Goal: Task Accomplishment & Management: Use online tool/utility

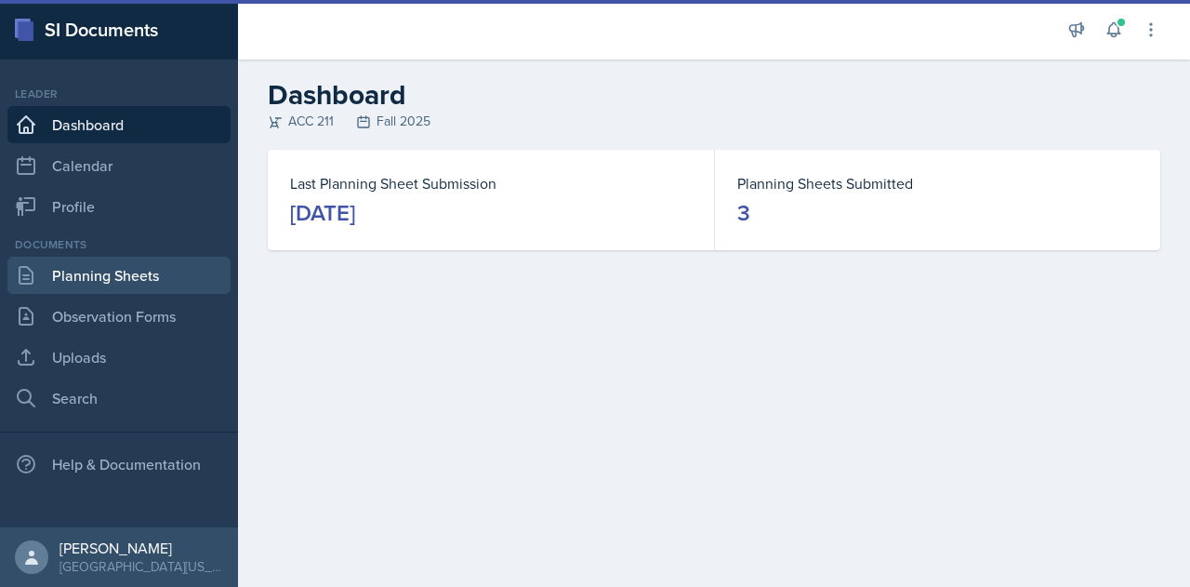
click at [141, 277] on link "Planning Sheets" at bounding box center [118, 275] width 223 height 37
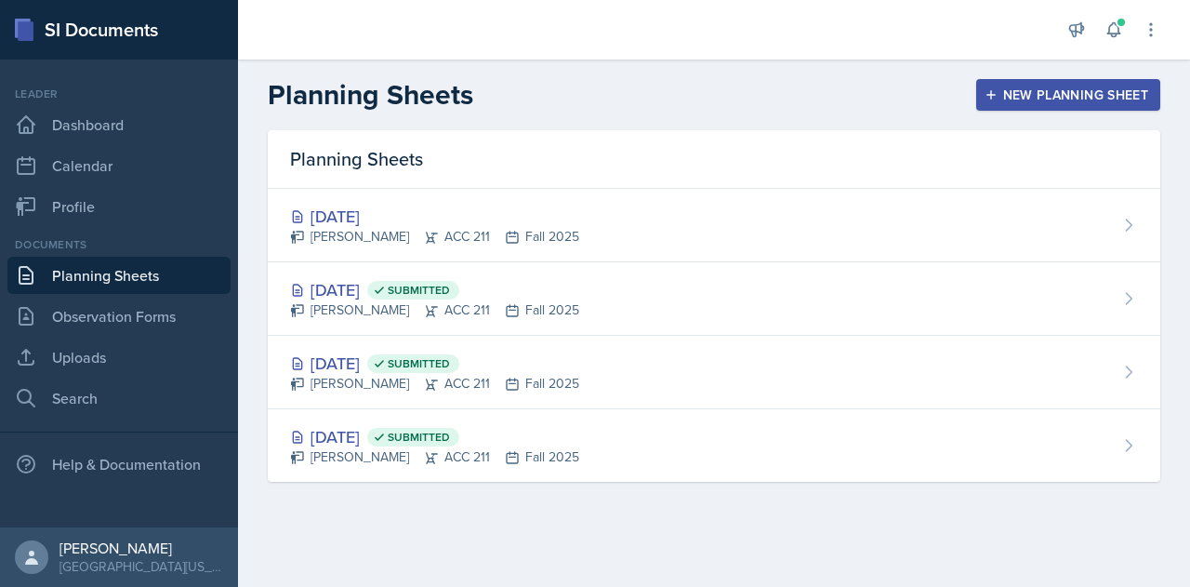
click at [664, 525] on main "Planning Sheets New Planning Sheet Planning Sheets [DATE] [PERSON_NAME] ACC 211…" at bounding box center [714, 323] width 952 height 527
click at [1041, 91] on div "New Planning Sheet" at bounding box center [1069, 94] width 160 height 15
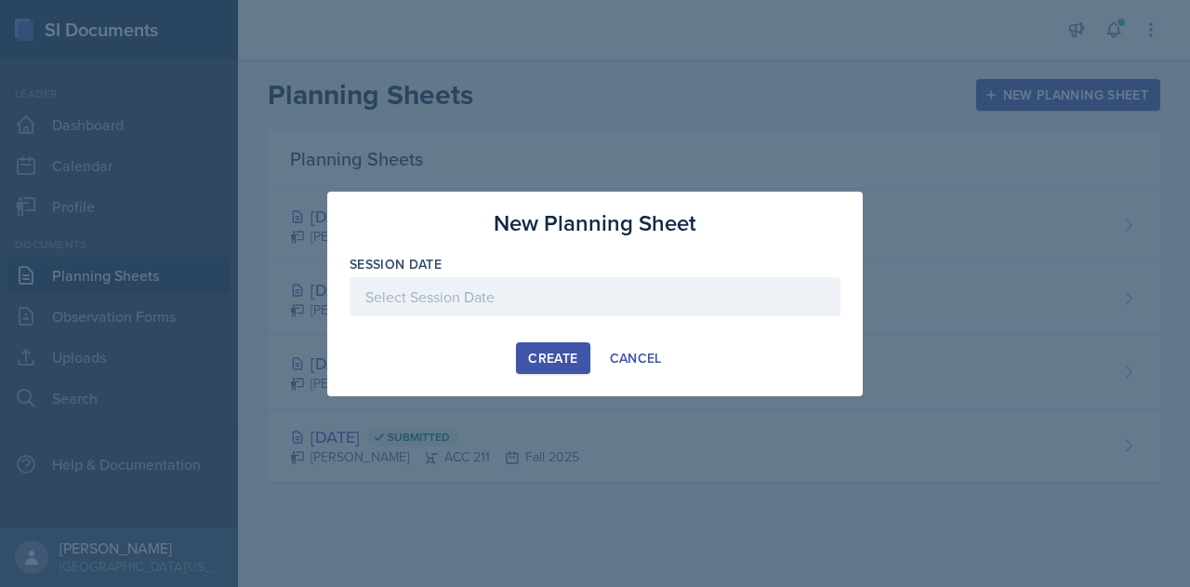
click at [531, 308] on div at bounding box center [595, 296] width 491 height 39
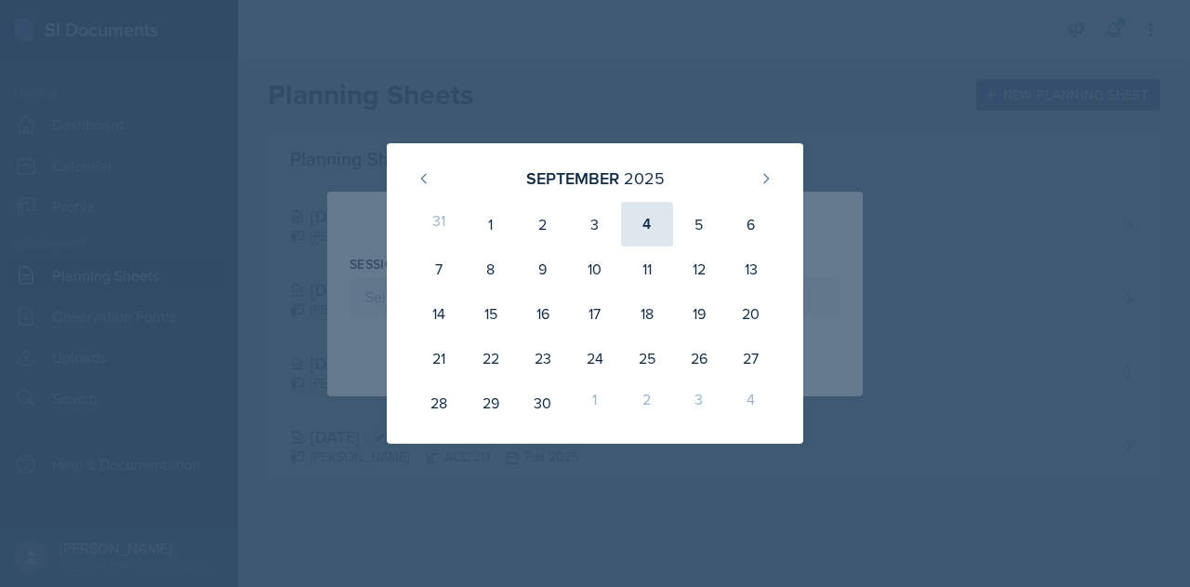
click at [648, 224] on div "4" at bounding box center [647, 224] width 52 height 45
type input "[DATE]"
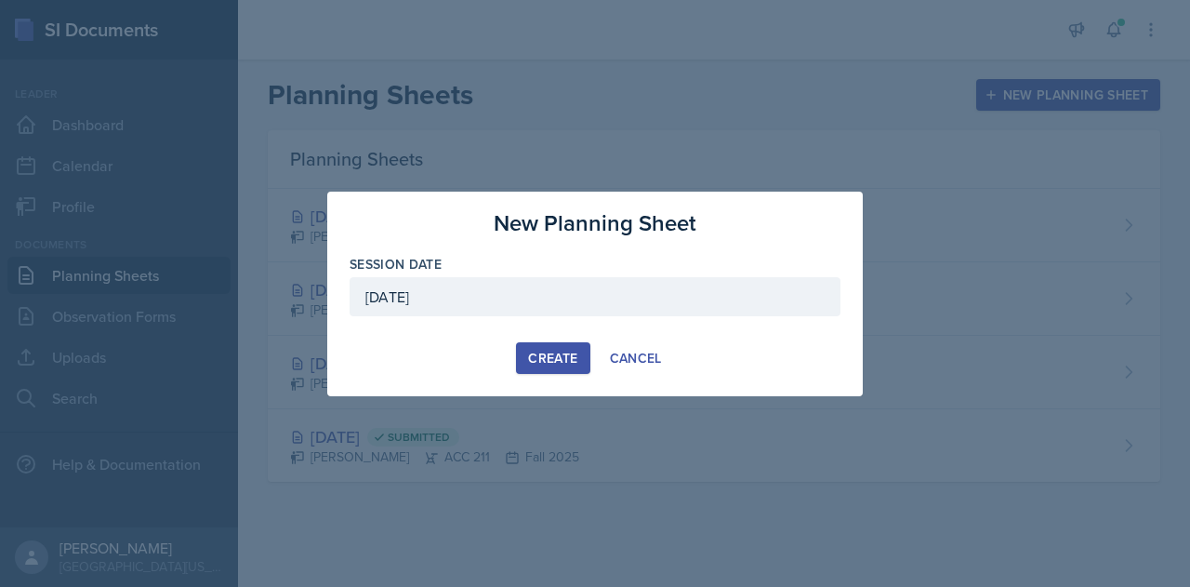
click at [554, 351] on div "Create" at bounding box center [552, 358] width 49 height 15
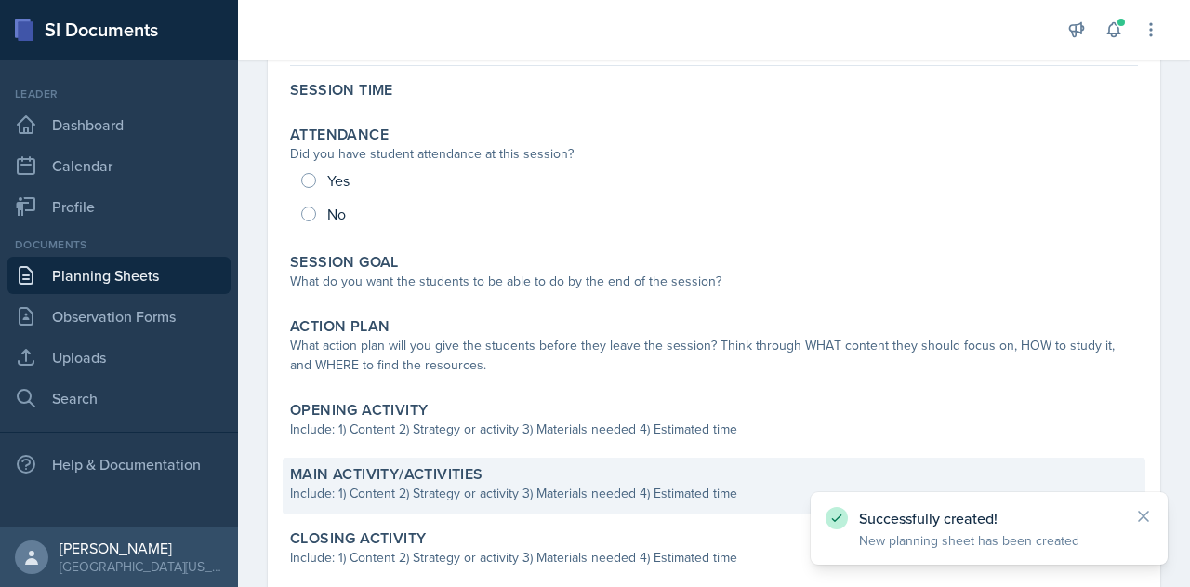
scroll to position [279, 0]
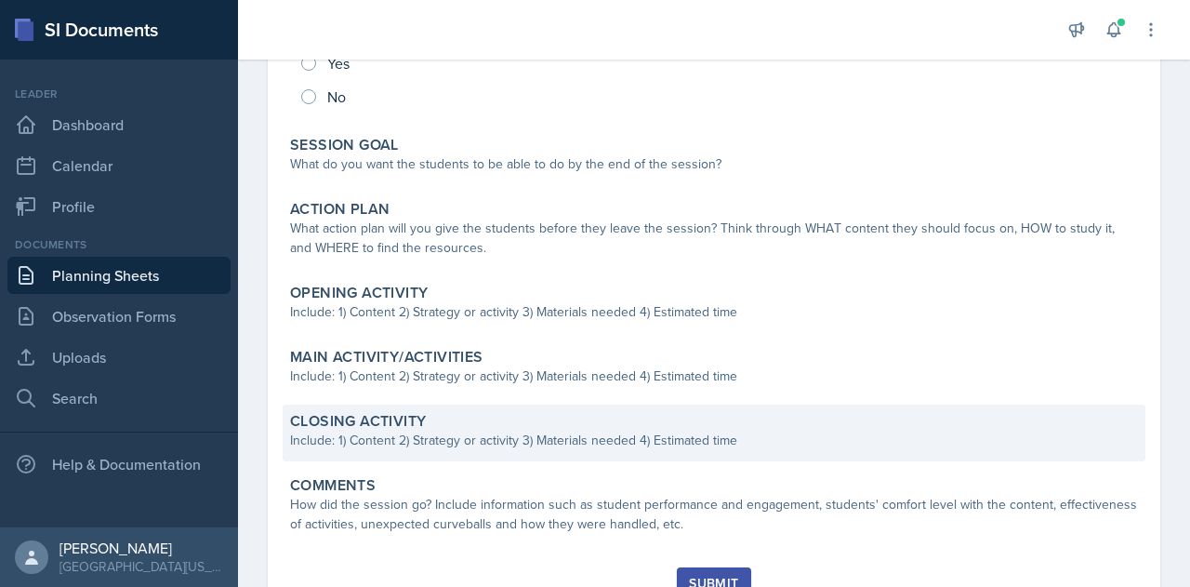
click at [440, 443] on div "Include: 1) Content 2) Strategy or activity 3) Materials needed 4) Estimated ti…" at bounding box center [714, 441] width 848 height 20
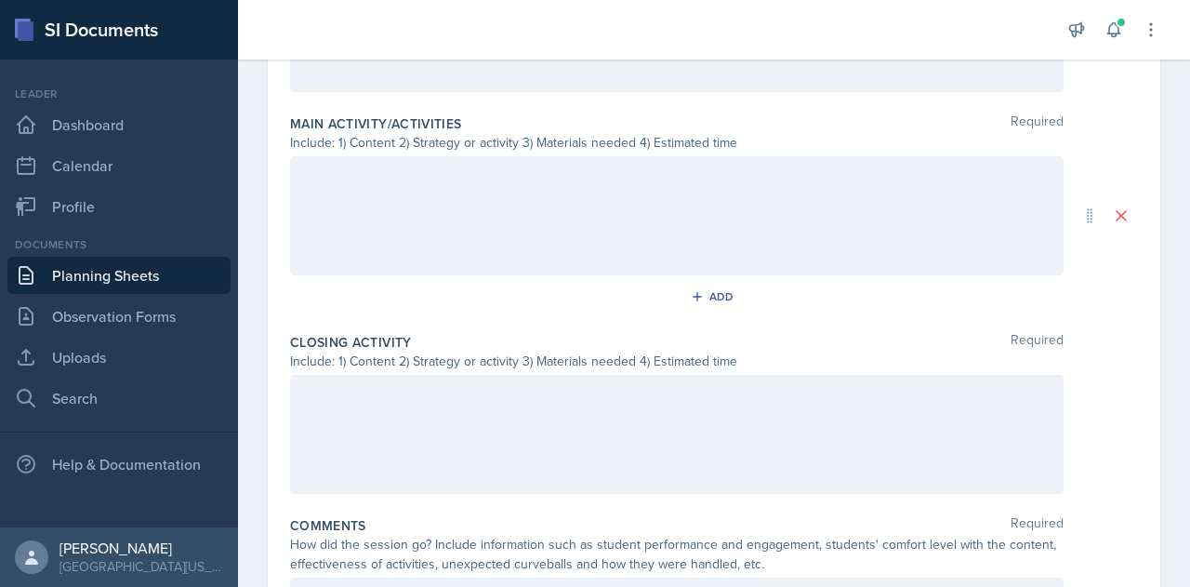
click at [447, 399] on p at bounding box center [677, 394] width 742 height 22
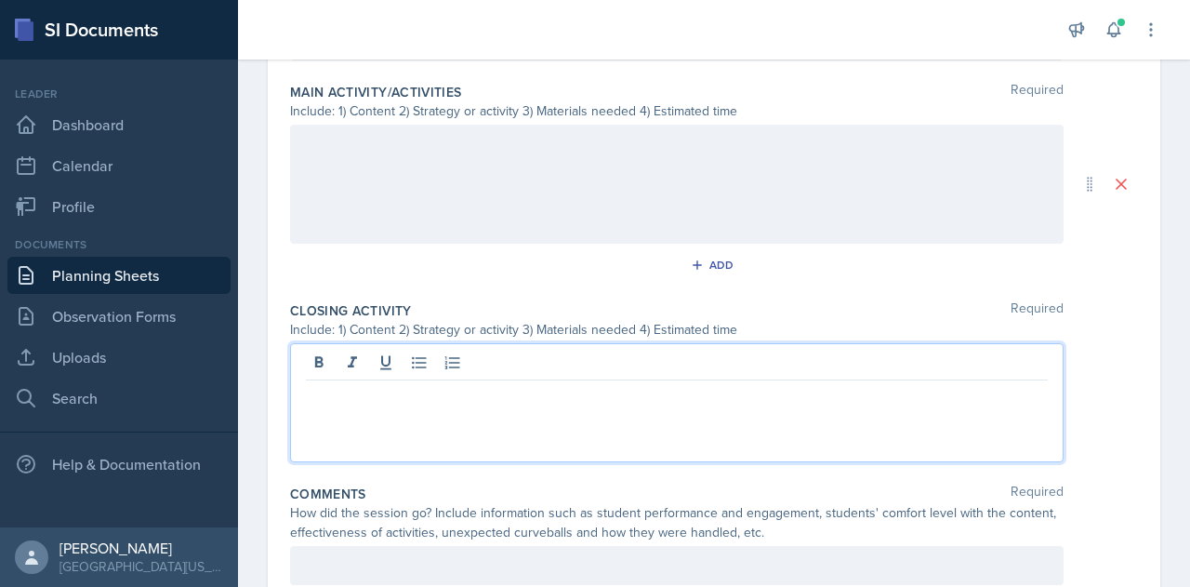
click at [436, 398] on p at bounding box center [677, 395] width 742 height 22
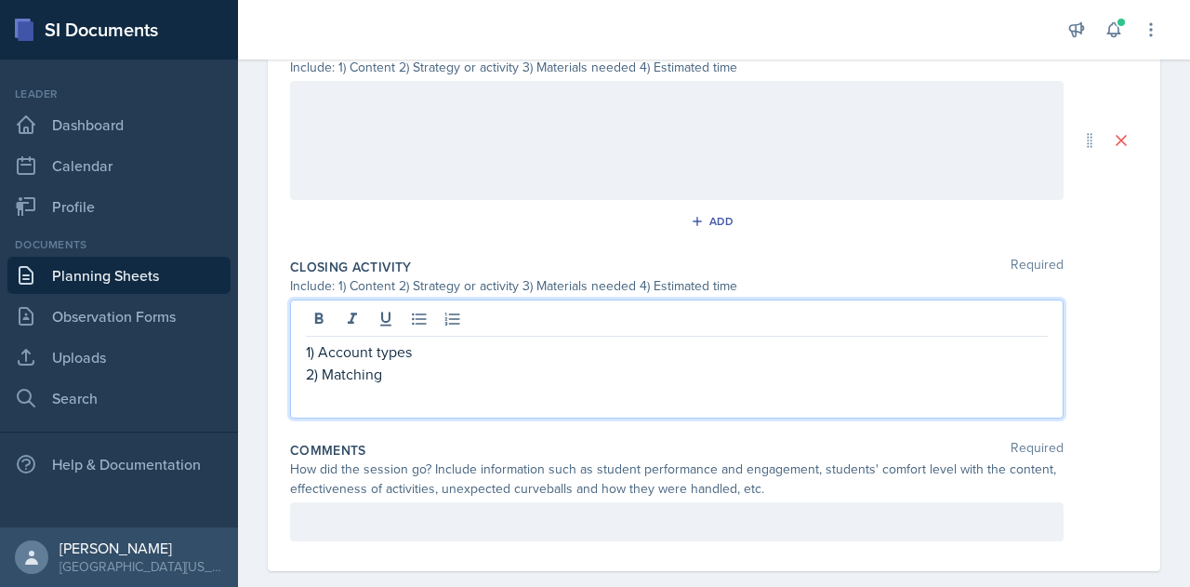
scroll to position [843, 0]
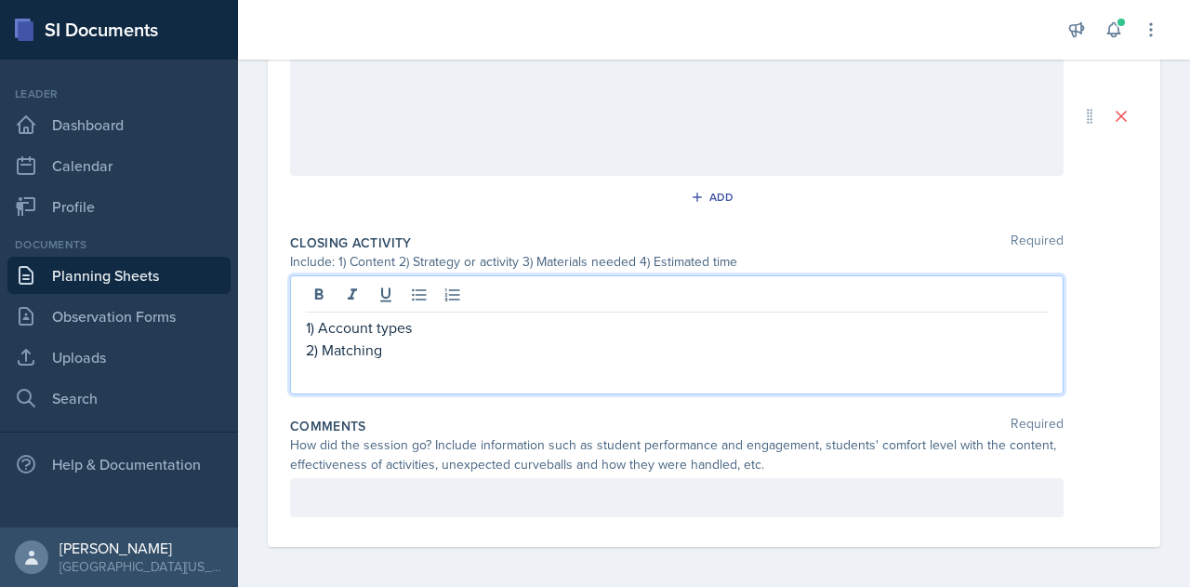
click at [458, 351] on p "2) Matching" at bounding box center [677, 349] width 742 height 22
click at [394, 352] on p "2) Matching" at bounding box center [677, 349] width 742 height 22
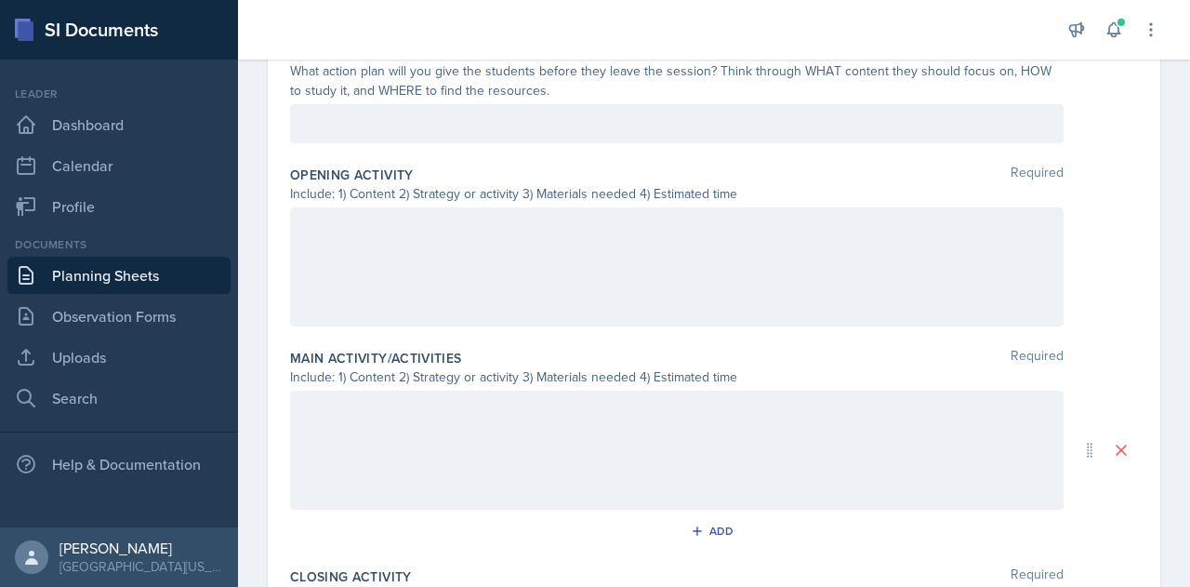
scroll to position [508, 0]
click at [738, 352] on div "Main Activity/Activities Required" at bounding box center [714, 360] width 848 height 19
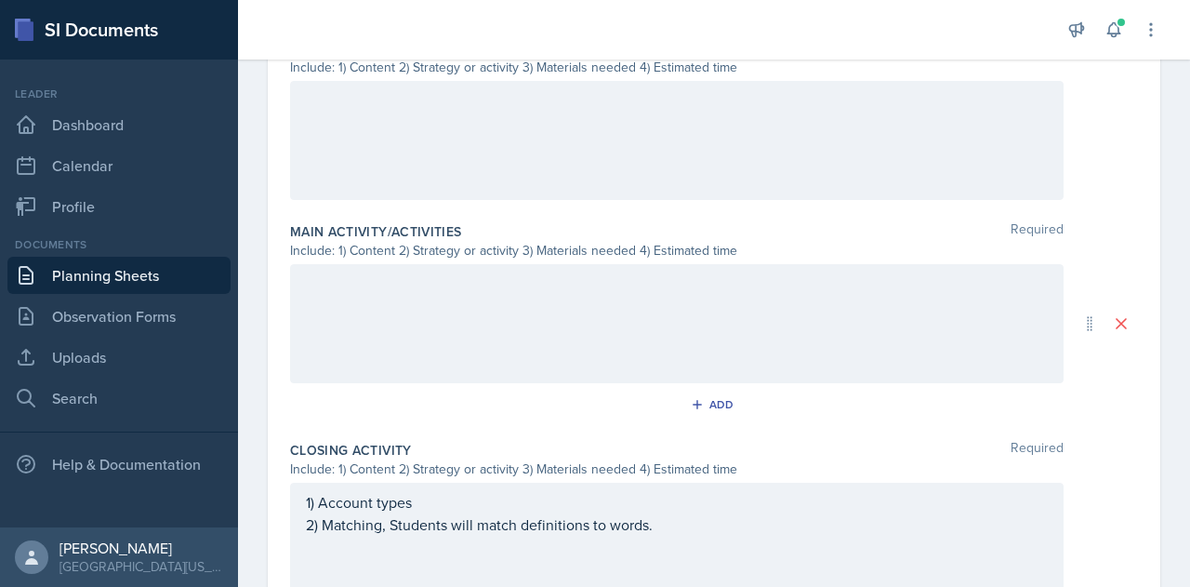
scroll to position [843, 0]
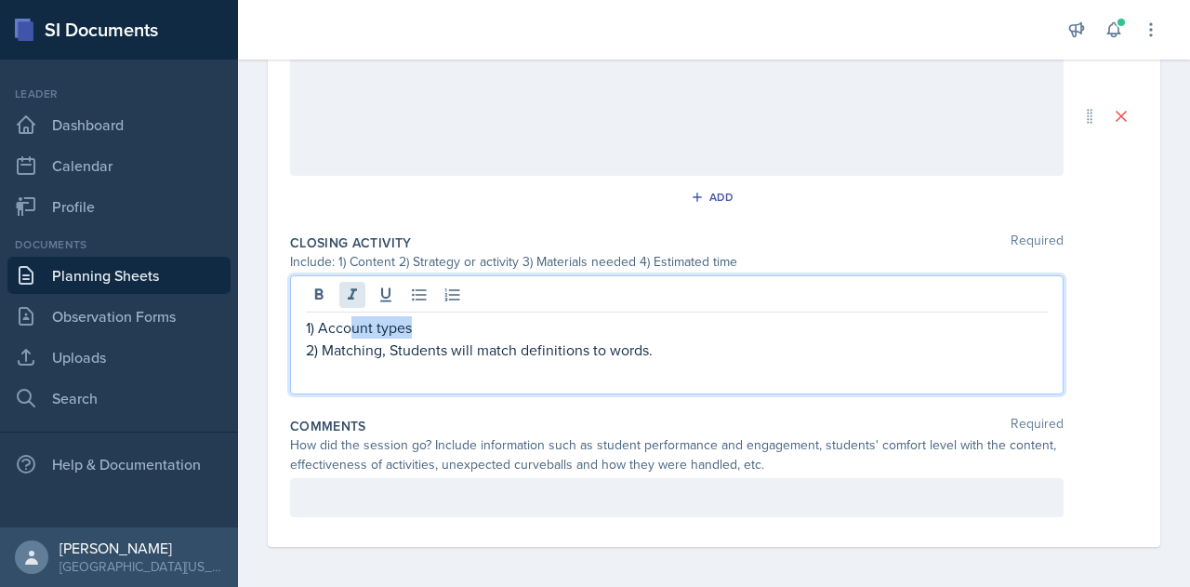
drag, startPoint x: 685, startPoint y: 328, endPoint x: 352, endPoint y: 287, distance: 336.3
click at [352, 287] on div "1) Account types 2) Matching, Students will match definitions to words." at bounding box center [677, 334] width 774 height 119
drag, startPoint x: 676, startPoint y: 378, endPoint x: 686, endPoint y: 380, distance: 10.4
click at [677, 379] on div "1) Account types 2) Matching, Students will match definitions to words." at bounding box center [677, 334] width 774 height 119
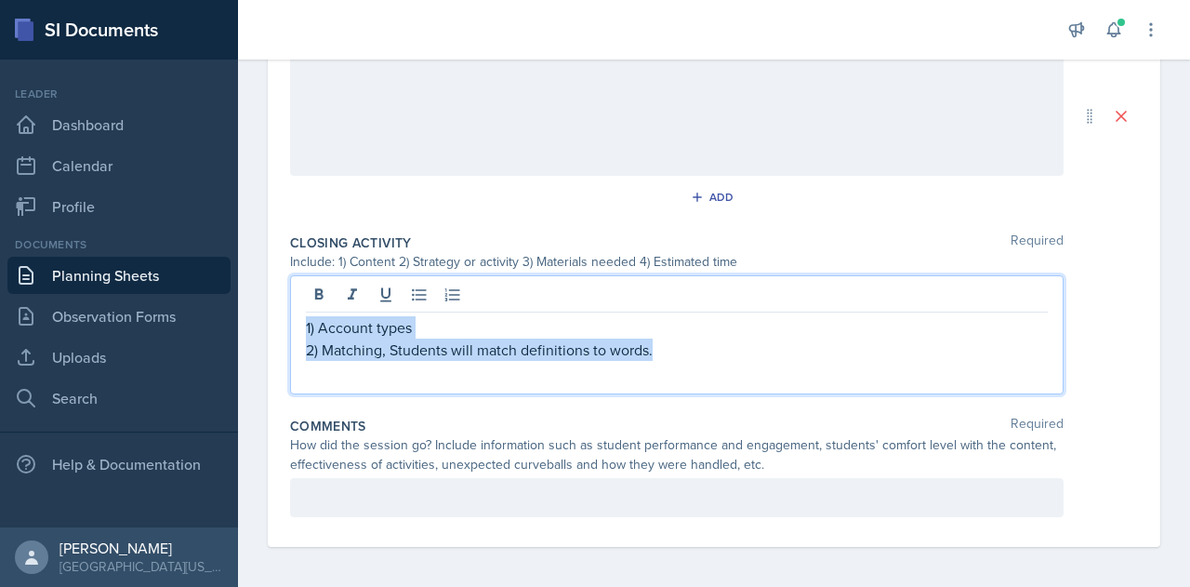
drag, startPoint x: 697, startPoint y: 352, endPoint x: 274, endPoint y: 303, distance: 425.9
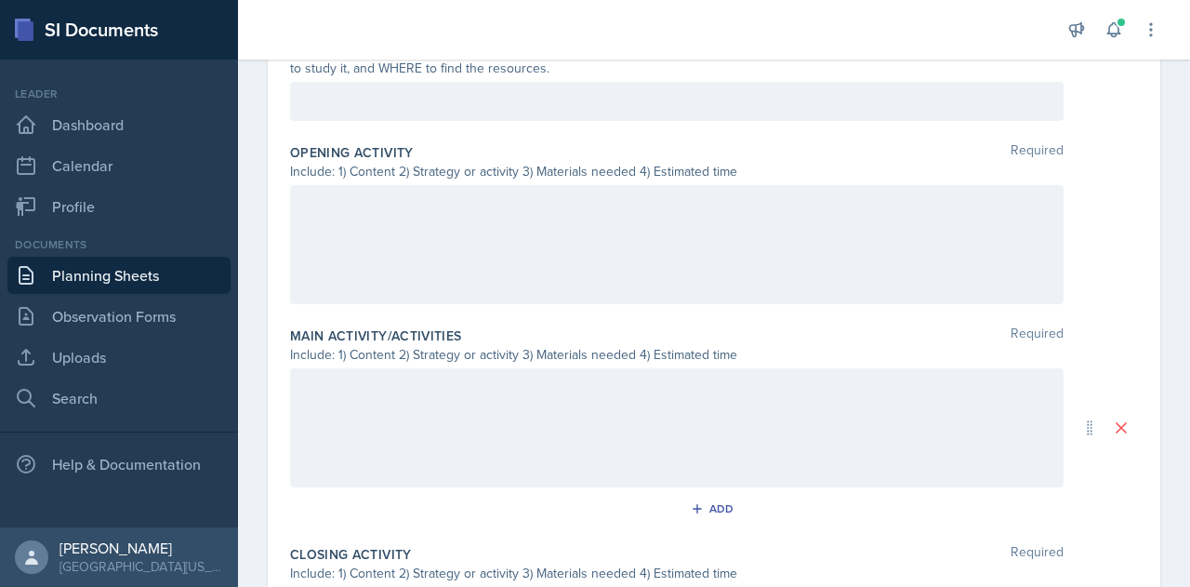
click at [451, 219] on div at bounding box center [677, 244] width 774 height 119
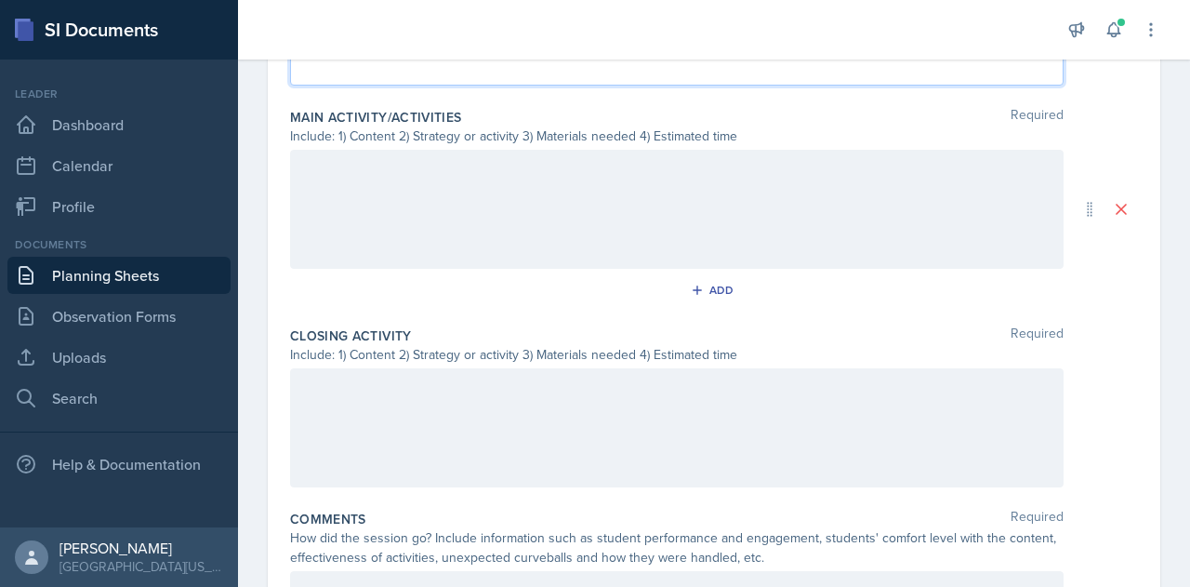
click at [454, 406] on div at bounding box center [677, 427] width 774 height 119
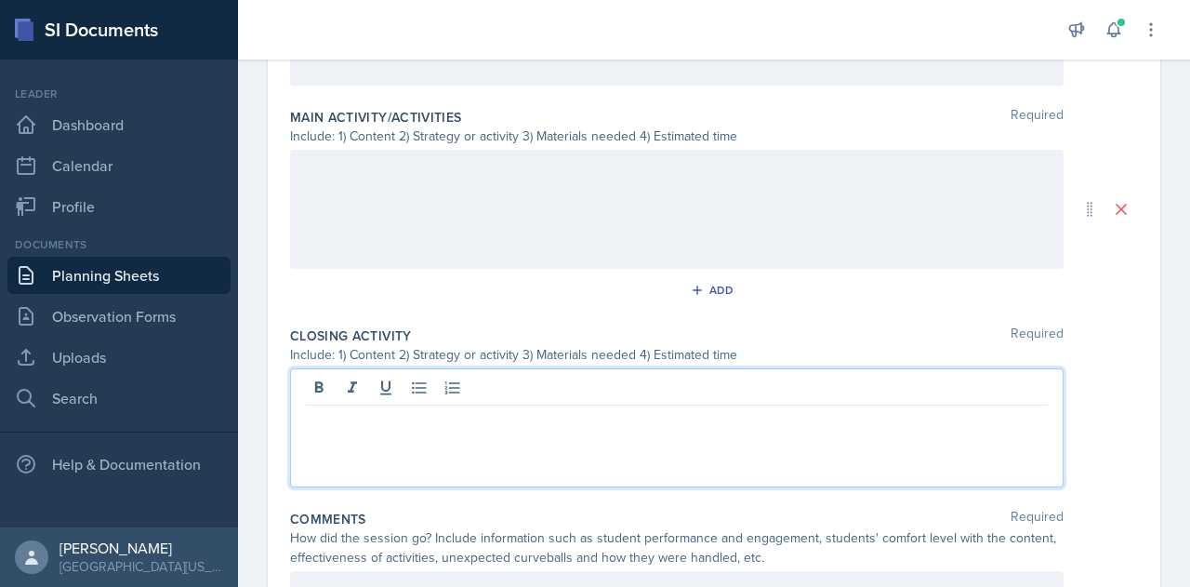
click at [403, 425] on p at bounding box center [677, 420] width 742 height 22
click at [532, 424] on p "Brain Dump. Students will" at bounding box center [677, 420] width 742 height 22
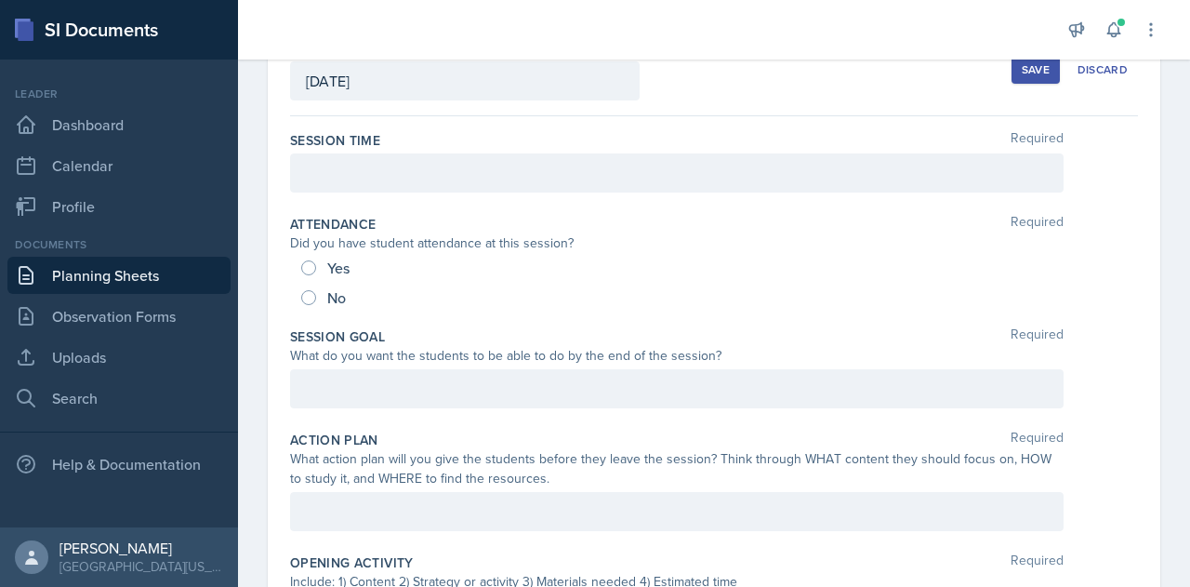
scroll to position [121, 0]
click at [532, 424] on div "Action Plan Required What action plan will you give the students before they le…" at bounding box center [714, 485] width 848 height 123
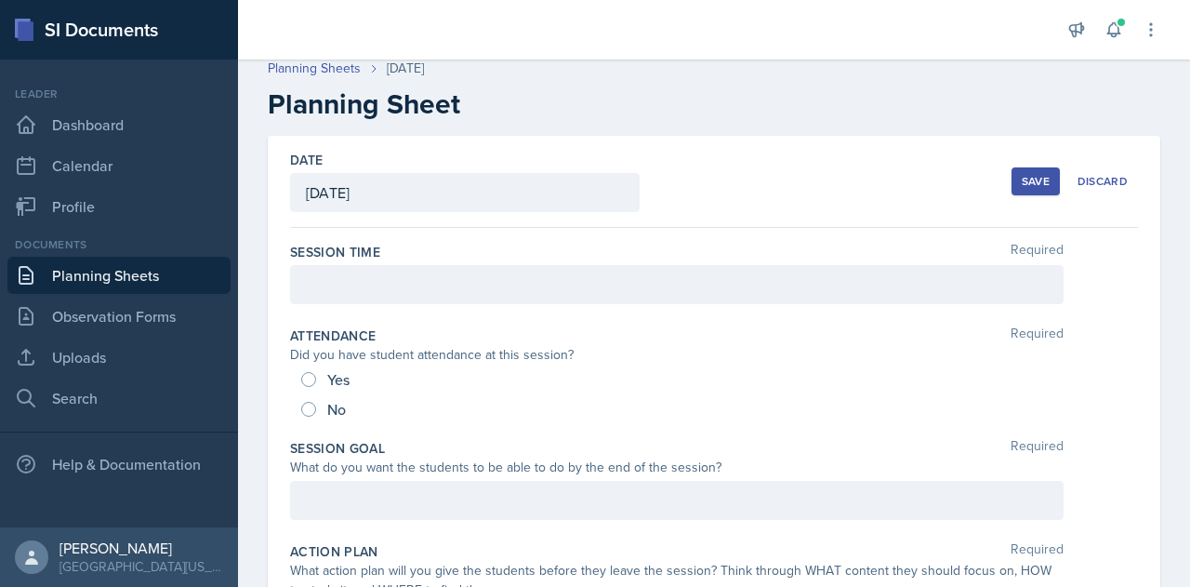
scroll to position [0, 0]
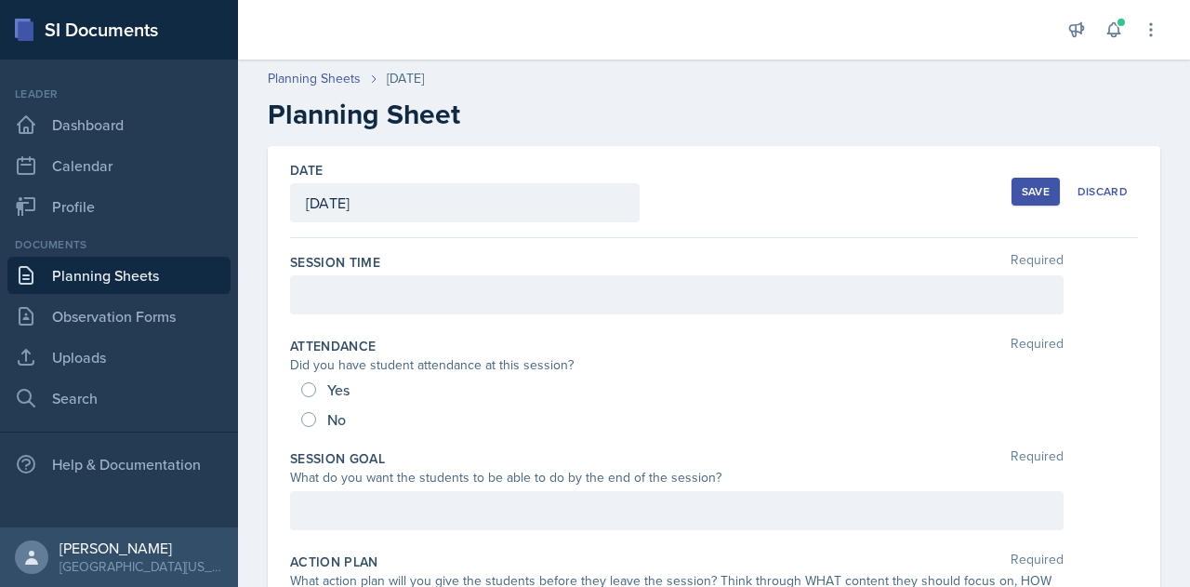
click at [619, 285] on div at bounding box center [677, 294] width 774 height 39
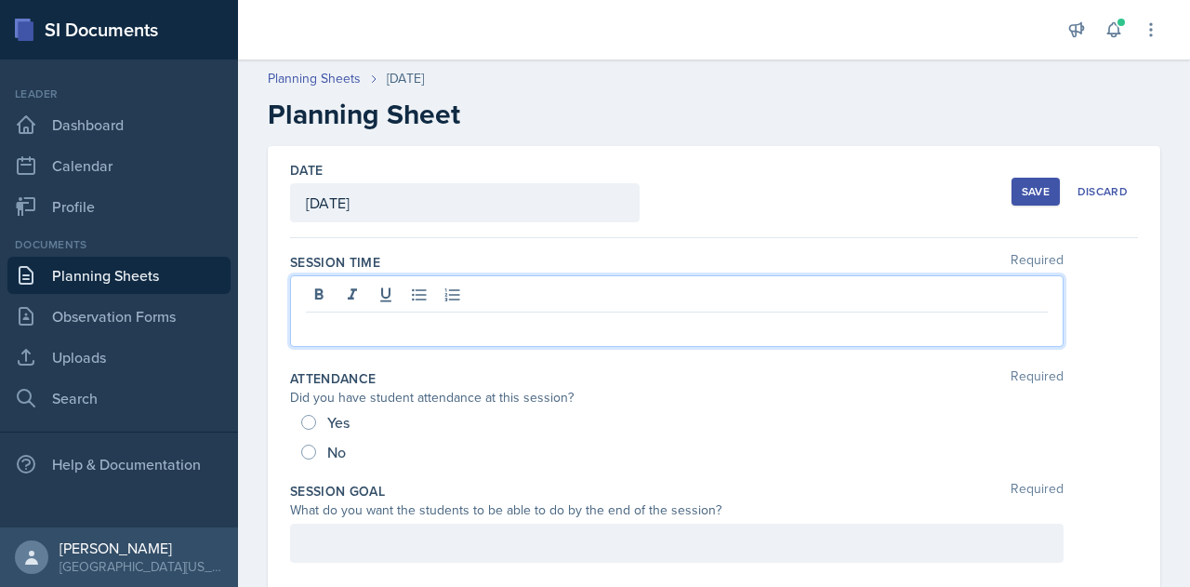
click at [586, 332] on p at bounding box center [677, 327] width 742 height 22
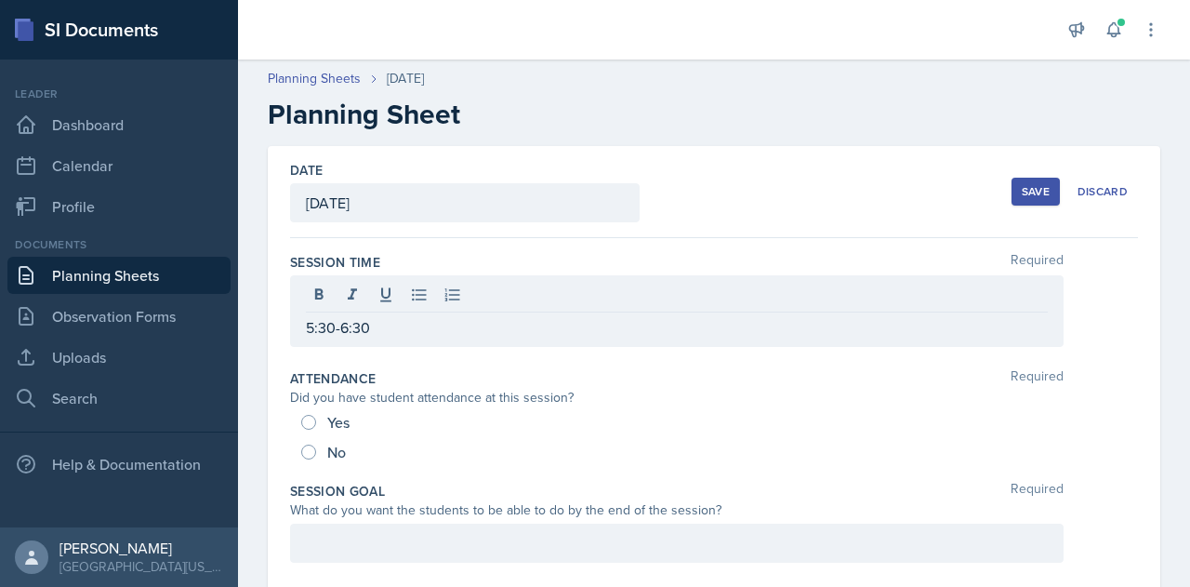
click at [801, 385] on div "Attendance Required" at bounding box center [714, 378] width 848 height 19
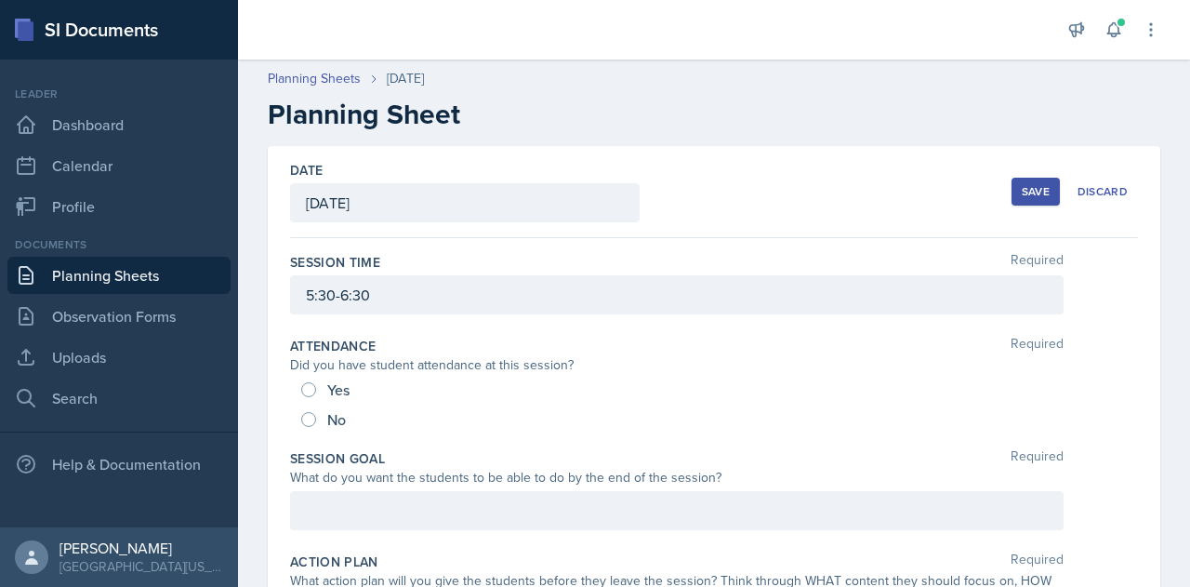
click at [1041, 186] on button "Save" at bounding box center [1036, 192] width 48 height 28
